Goal: Navigation & Orientation: Find specific page/section

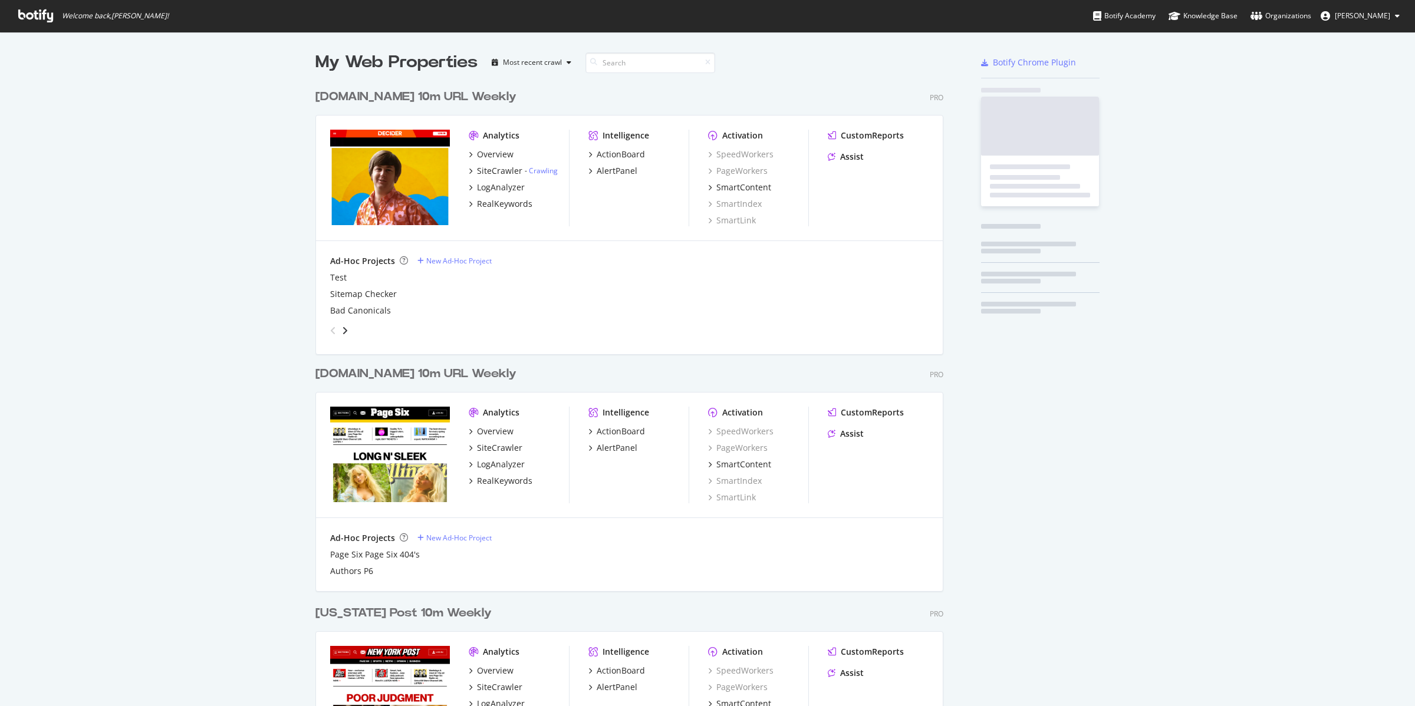
scroll to position [696, 1393]
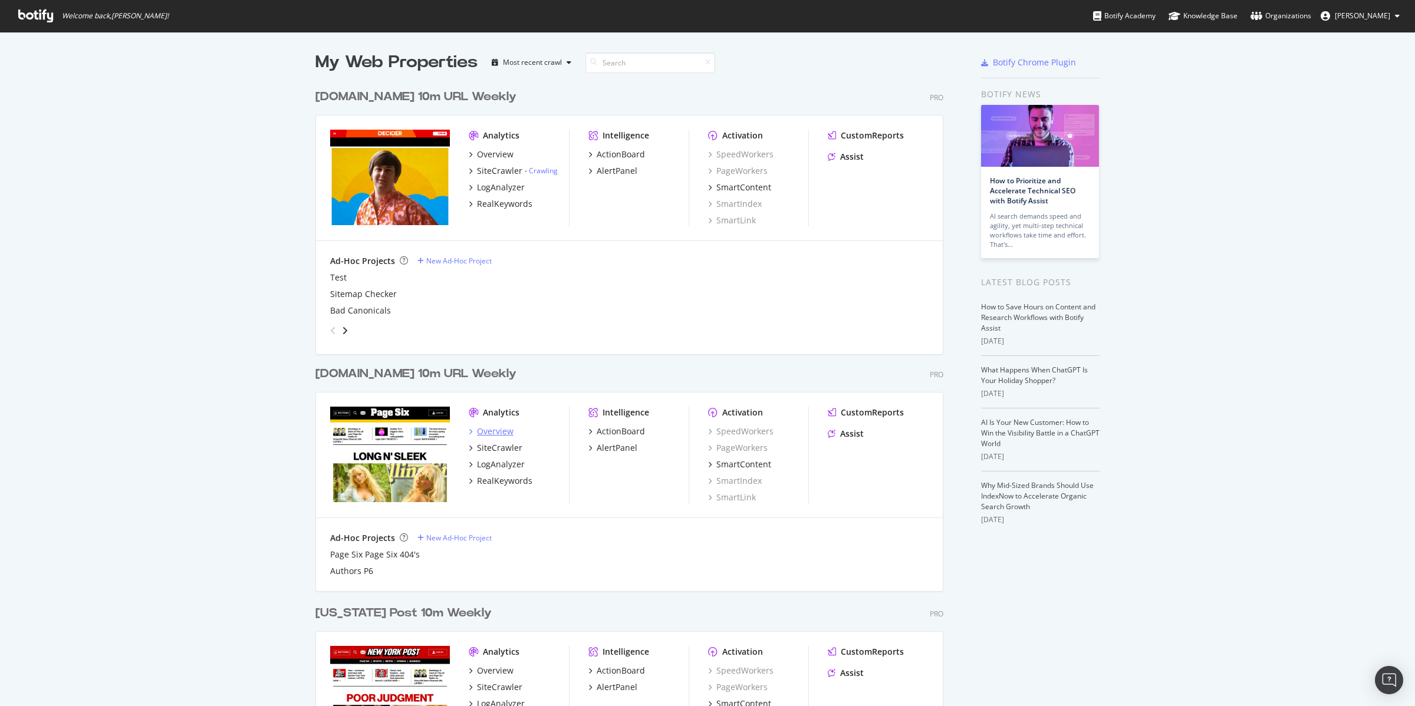
click at [486, 433] on div "Overview" at bounding box center [495, 432] width 37 height 12
